Goal: Manage account settings

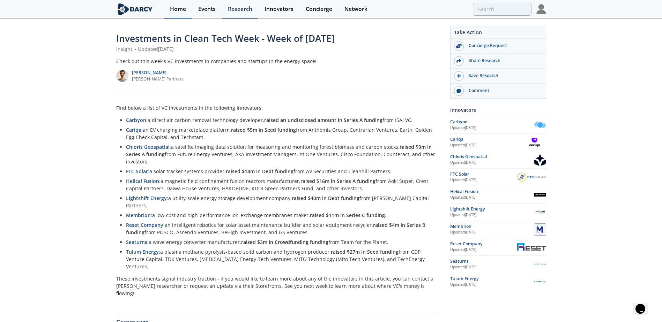
click at [177, 12] on div "Home" at bounding box center [178, 9] width 16 height 6
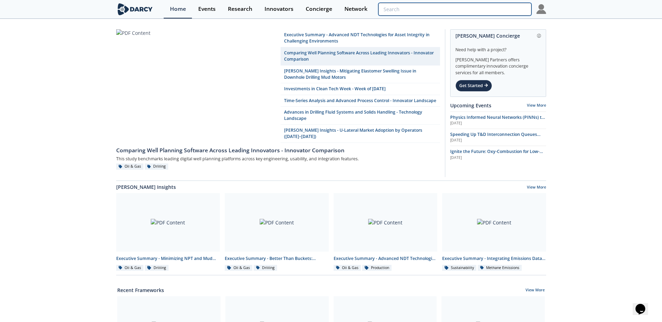
click at [485, 13] on input "search" at bounding box center [454, 9] width 153 height 13
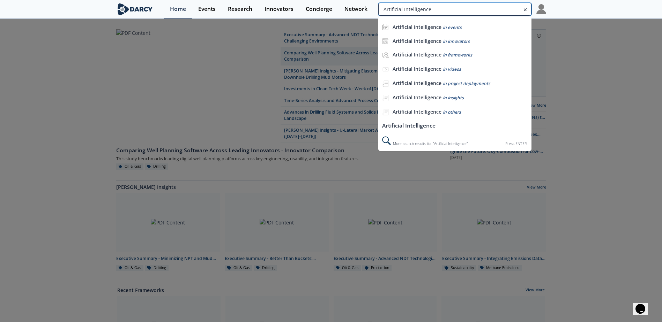
type input "Artificial Intelligence"
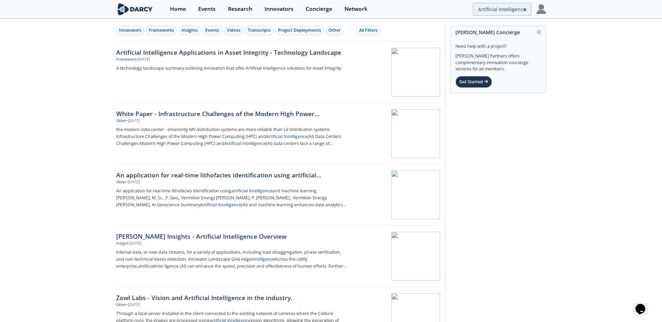
click at [133, 6] on img at bounding box center [135, 9] width 38 height 12
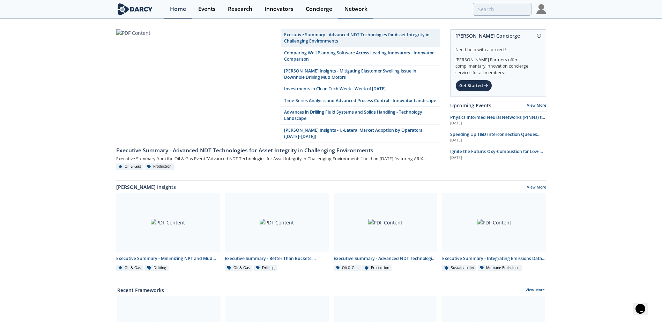
click at [341, 10] on link "Network" at bounding box center [355, 9] width 35 height 18
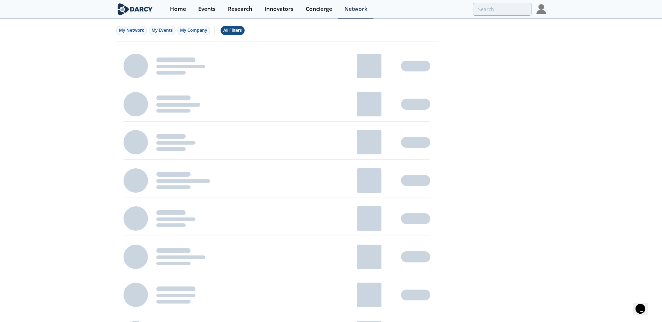
click at [230, 31] on div "All Filters" at bounding box center [232, 30] width 18 height 6
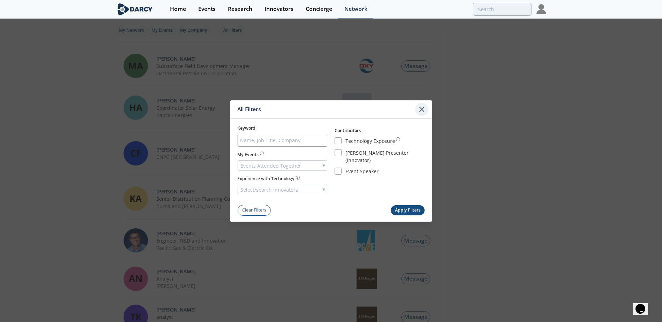
click at [417, 109] on icon at bounding box center [421, 109] width 8 height 8
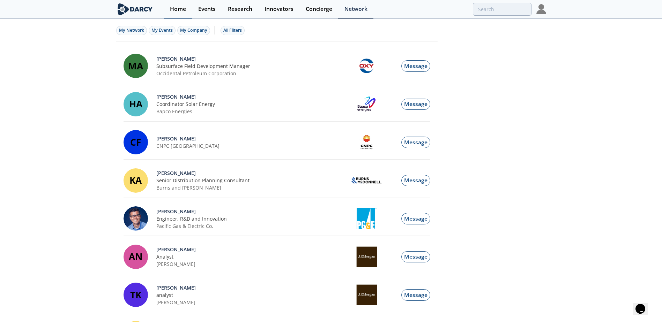
click at [175, 8] on div "Home" at bounding box center [178, 9] width 16 height 6
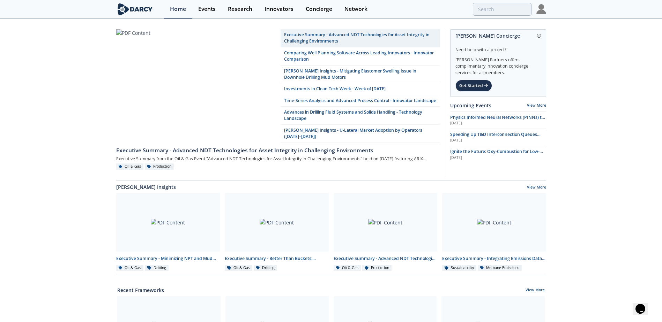
click at [543, 12] on img at bounding box center [541, 9] width 10 height 10
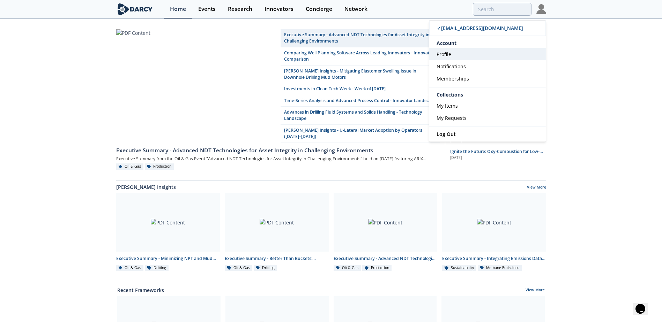
click at [464, 54] on link "Profile" at bounding box center [487, 54] width 117 height 12
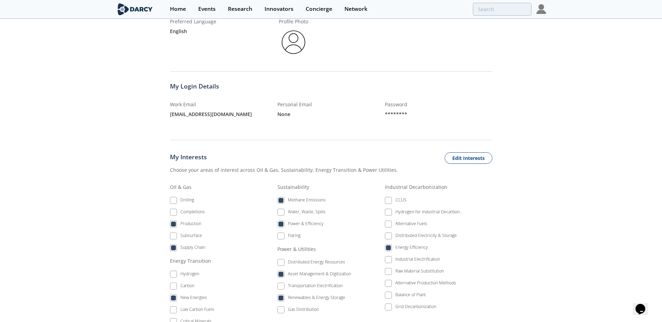
scroll to position [144, 0]
click at [468, 153] on button "Edit Interests" at bounding box center [469, 159] width 48 height 12
click at [421, 153] on button "Cancel" at bounding box center [424, 159] width 29 height 12
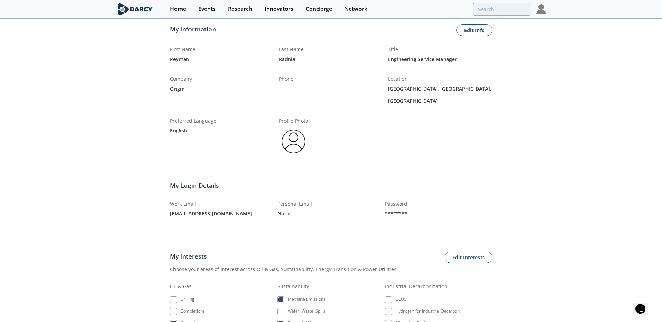
scroll to position [0, 0]
